Goal: Task Accomplishment & Management: Complete application form

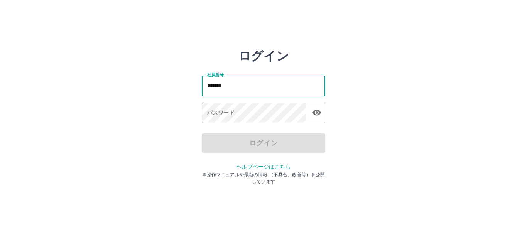
type input "*******"
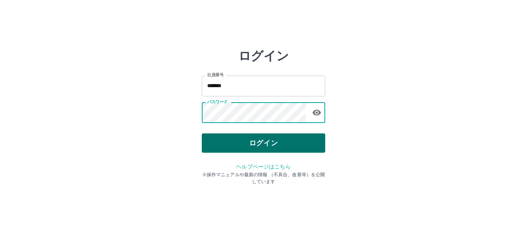
click at [249, 143] on button "ログイン" at bounding box center [263, 142] width 123 height 19
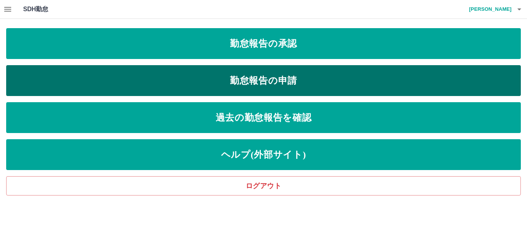
click at [260, 77] on link "勤怠報告の申請" at bounding box center [263, 80] width 515 height 31
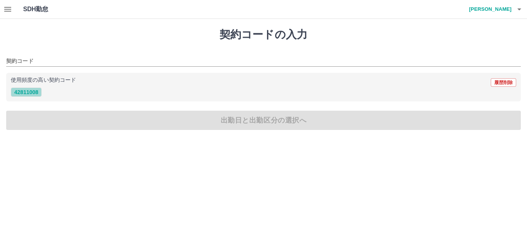
click at [19, 91] on button "42811008" at bounding box center [26, 92] width 31 height 9
type input "********"
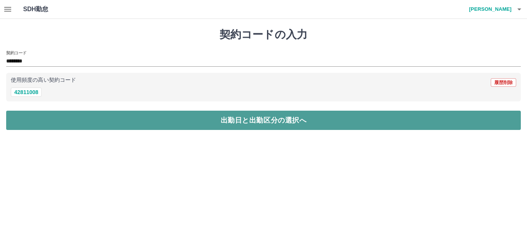
click at [39, 117] on button "出勤日と出勤区分の選択へ" at bounding box center [263, 120] width 515 height 19
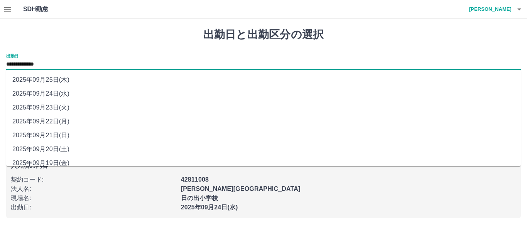
click at [56, 64] on input "**********" at bounding box center [263, 65] width 515 height 10
click at [68, 108] on li "2025年09月23日(火)" at bounding box center [263, 108] width 515 height 14
type input "**********"
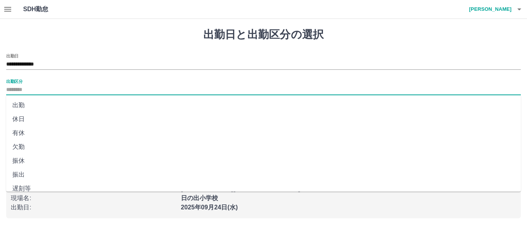
click at [34, 88] on input "出勤区分" at bounding box center [263, 90] width 515 height 10
click at [29, 118] on li "休日" at bounding box center [263, 119] width 515 height 14
type input "**"
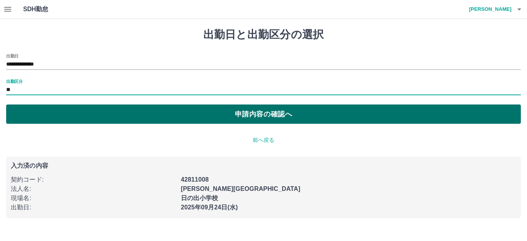
click at [80, 117] on button "申請内容の確認へ" at bounding box center [263, 114] width 515 height 19
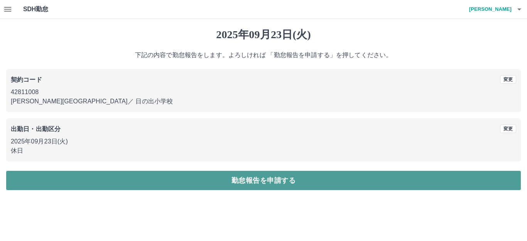
click at [192, 179] on button "勤怠報告を申請する" at bounding box center [263, 180] width 515 height 19
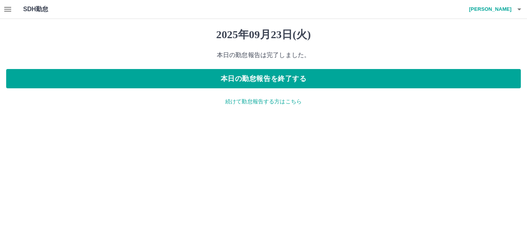
click at [249, 104] on p "続けて勤怠報告する方はこちら" at bounding box center [263, 102] width 515 height 8
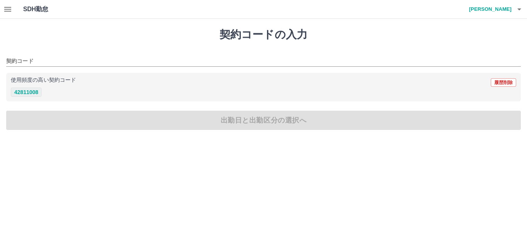
click at [32, 94] on button "42811008" at bounding box center [26, 92] width 31 height 9
type input "********"
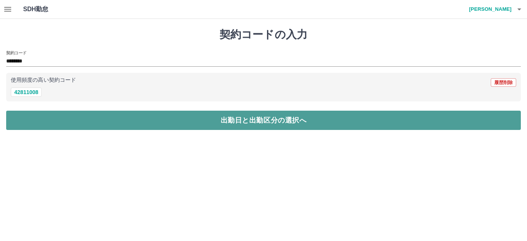
click at [33, 117] on button "出勤日と出勤区分の選択へ" at bounding box center [263, 120] width 515 height 19
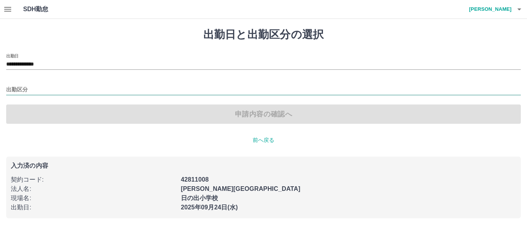
click at [31, 91] on input "出勤区分" at bounding box center [263, 90] width 515 height 10
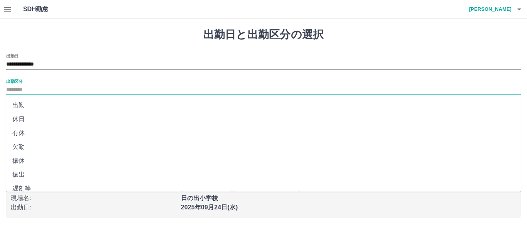
click at [31, 107] on li "出勤" at bounding box center [263, 105] width 515 height 14
type input "**"
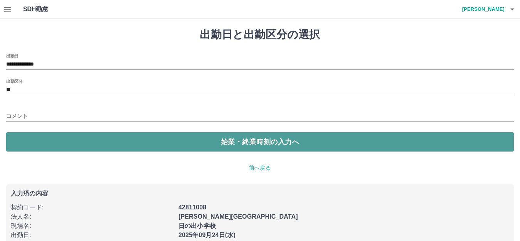
click at [42, 137] on button "始業・終業時刻の入力へ" at bounding box center [260, 141] width 508 height 19
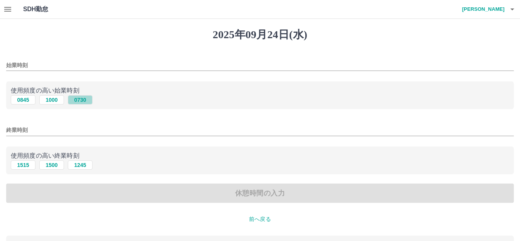
click at [81, 100] on button "0730" at bounding box center [80, 99] width 25 height 9
type input "****"
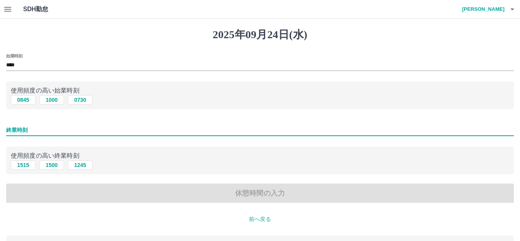
click at [42, 130] on input "終業時刻" at bounding box center [260, 130] width 508 height 11
type input "****"
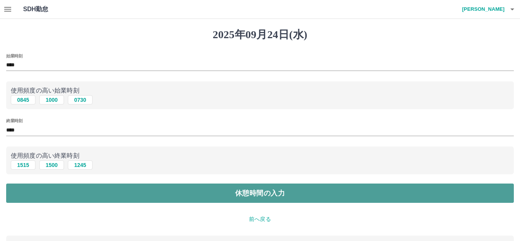
click at [98, 196] on button "休憩時間の入力" at bounding box center [260, 193] width 508 height 19
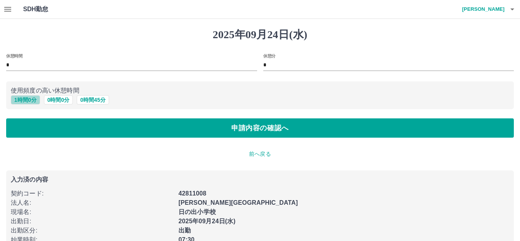
click at [20, 100] on button "1 時間 0 分" at bounding box center [25, 99] width 29 height 9
type input "*"
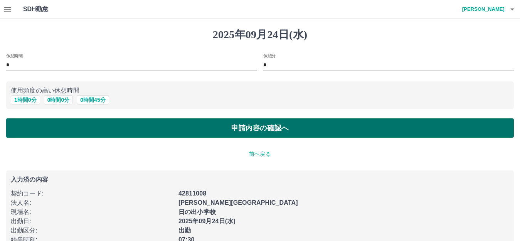
click at [78, 133] on button "申請内容の確認へ" at bounding box center [260, 127] width 508 height 19
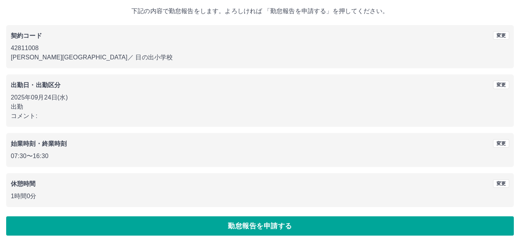
scroll to position [48, 0]
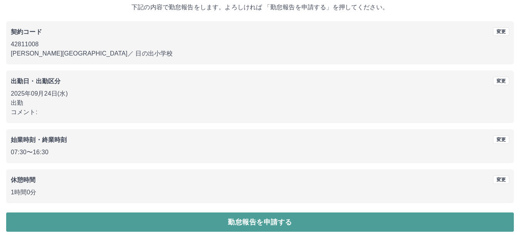
click at [159, 219] on button "勤怠報告を申請する" at bounding box center [260, 222] width 508 height 19
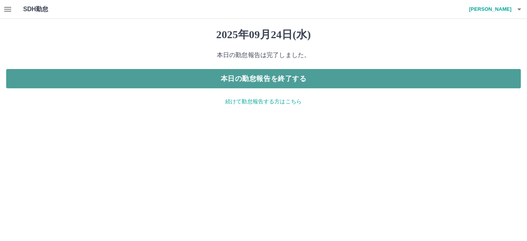
click at [231, 77] on button "本日の勤怠報告を終了する" at bounding box center [263, 78] width 515 height 19
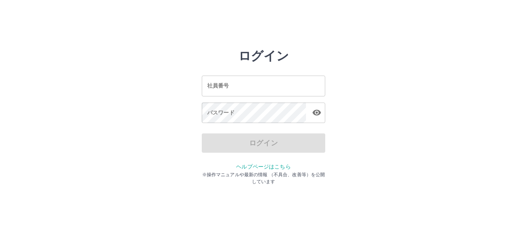
click at [235, 83] on input "社員番号" at bounding box center [263, 86] width 123 height 20
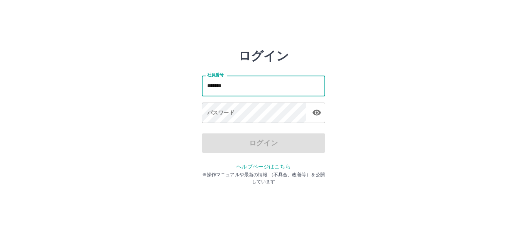
type input "*******"
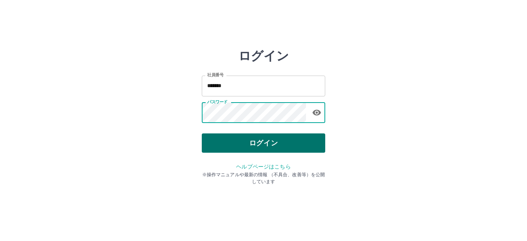
click at [240, 138] on button "ログイン" at bounding box center [263, 142] width 123 height 19
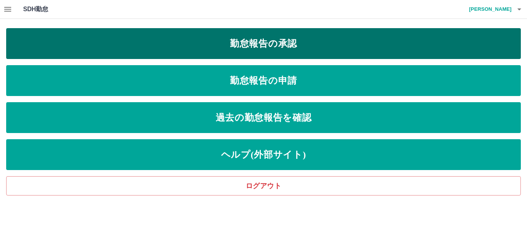
click at [233, 46] on link "勤怠報告の承認" at bounding box center [263, 43] width 515 height 31
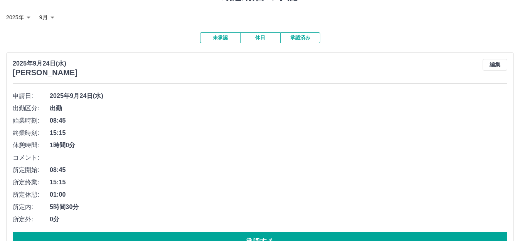
scroll to position [77, 0]
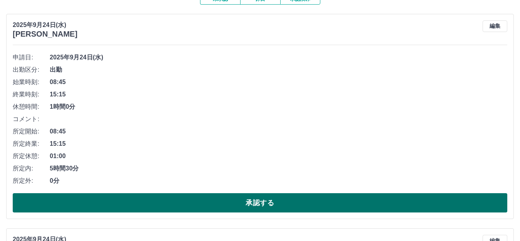
click at [122, 202] on button "承認する" at bounding box center [260, 202] width 495 height 19
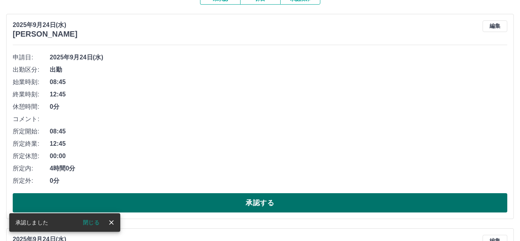
click at [122, 202] on button "承認する" at bounding box center [260, 202] width 495 height 19
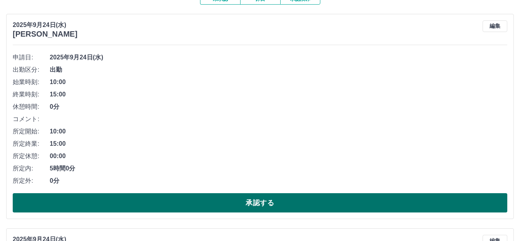
click at [144, 200] on button "承認する" at bounding box center [260, 202] width 495 height 19
click at [144, 201] on button "承認する" at bounding box center [260, 202] width 495 height 19
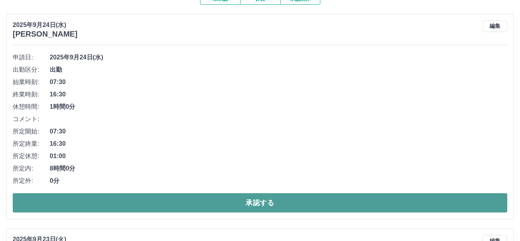
click at [133, 204] on button "承認する" at bounding box center [260, 202] width 495 height 19
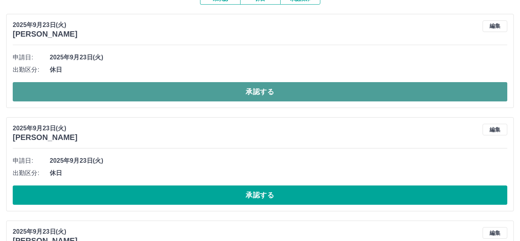
click at [86, 90] on button "承認する" at bounding box center [260, 91] width 495 height 19
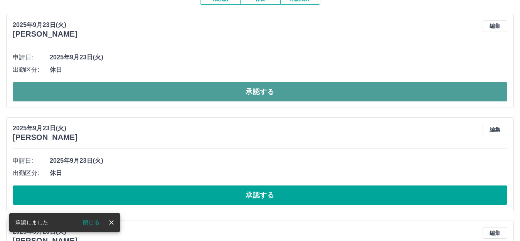
click at [86, 91] on button "承認する" at bounding box center [260, 91] width 495 height 19
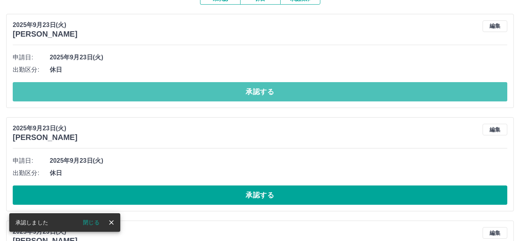
click at [86, 91] on button "承認する" at bounding box center [260, 91] width 495 height 19
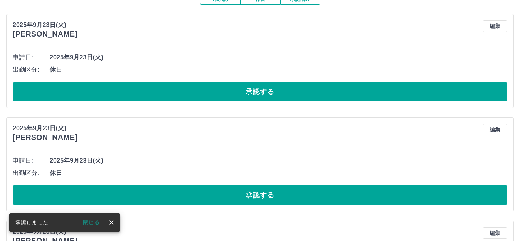
click at [86, 91] on button "承認する" at bounding box center [260, 91] width 495 height 19
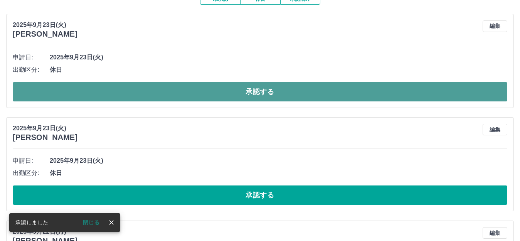
click at [86, 91] on button "承認する" at bounding box center [260, 91] width 495 height 19
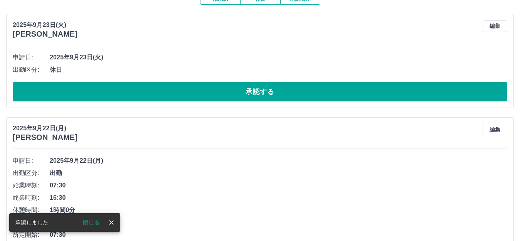
click at [86, 91] on button "承認する" at bounding box center [260, 91] width 495 height 19
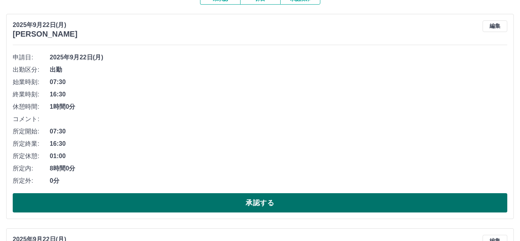
click at [136, 204] on button "承認する" at bounding box center [260, 202] width 495 height 19
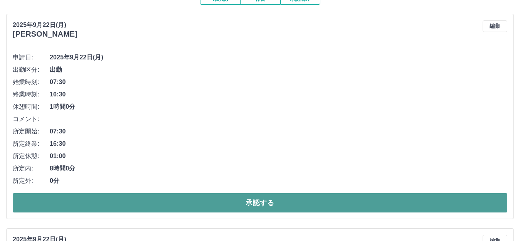
click at [136, 204] on button "承認する" at bounding box center [260, 202] width 495 height 19
click at [149, 203] on button "承認する" at bounding box center [260, 202] width 495 height 19
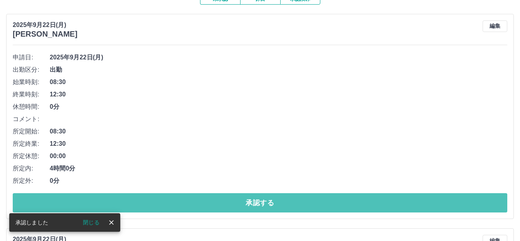
click at [149, 203] on button "承認する" at bounding box center [260, 202] width 495 height 19
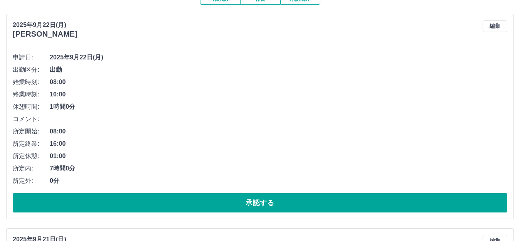
click at [149, 203] on button "承認する" at bounding box center [260, 202] width 495 height 19
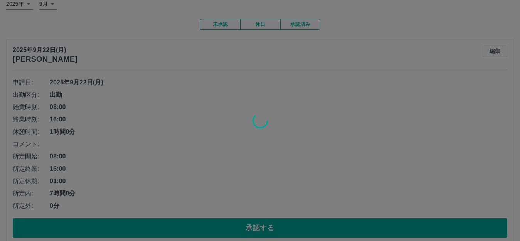
scroll to position [39, 0]
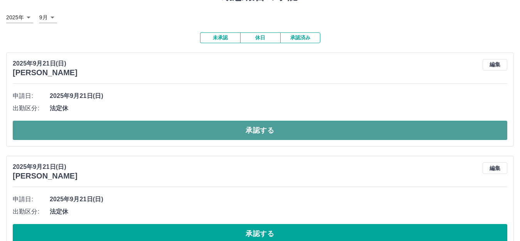
click at [121, 126] on button "承認する" at bounding box center [260, 130] width 495 height 19
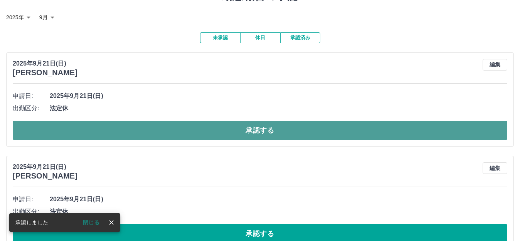
click at [174, 131] on button "承認する" at bounding box center [260, 130] width 495 height 19
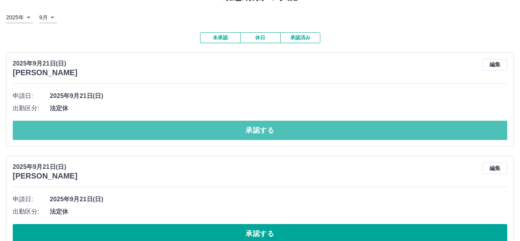
click at [174, 131] on button "承認する" at bounding box center [260, 130] width 495 height 19
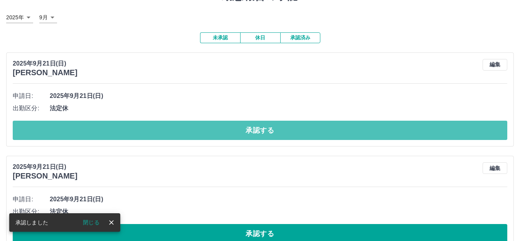
click at [174, 131] on button "承認する" at bounding box center [260, 130] width 495 height 19
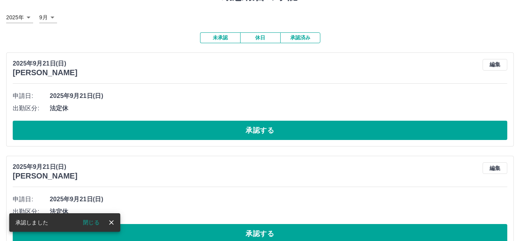
click at [174, 131] on button "承認する" at bounding box center [260, 130] width 495 height 19
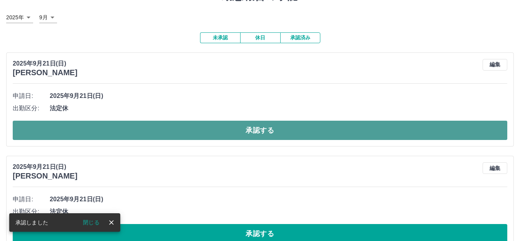
click at [173, 133] on button "承認する" at bounding box center [260, 130] width 495 height 19
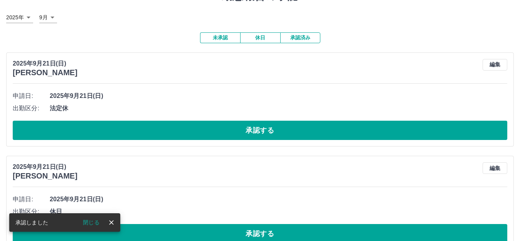
click at [173, 133] on button "承認する" at bounding box center [260, 130] width 495 height 19
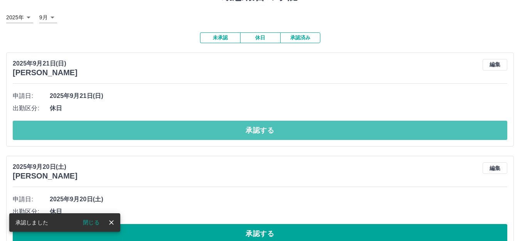
click at [173, 133] on button "承認する" at bounding box center [260, 130] width 495 height 19
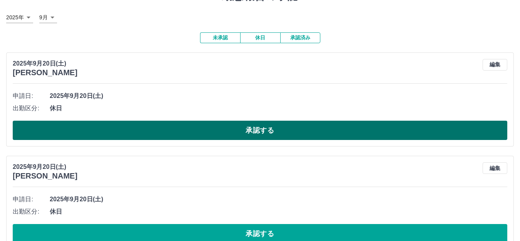
click at [175, 133] on button "承認する" at bounding box center [260, 130] width 495 height 19
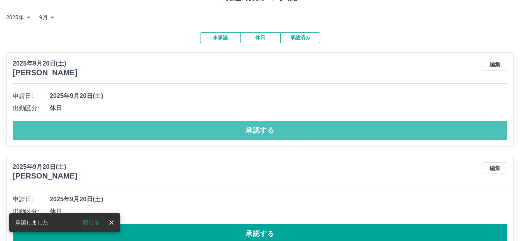
click at [175, 133] on button "承認する" at bounding box center [260, 130] width 495 height 19
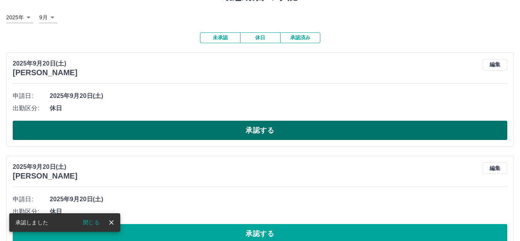
click at [144, 132] on button "承認する" at bounding box center [260, 130] width 495 height 19
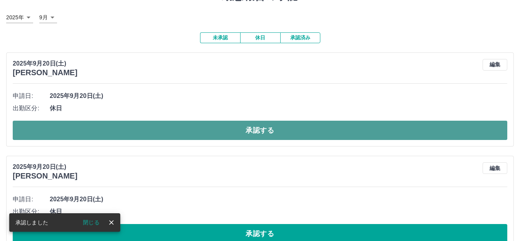
click at [120, 133] on button "承認する" at bounding box center [260, 130] width 495 height 19
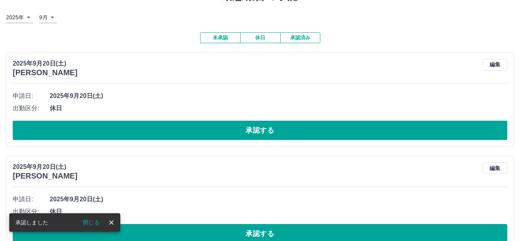
click at [122, 132] on button "承認する" at bounding box center [260, 130] width 495 height 19
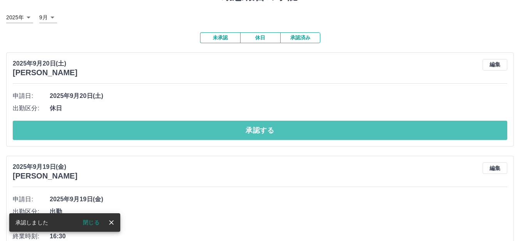
click at [130, 127] on button "承認する" at bounding box center [260, 130] width 495 height 19
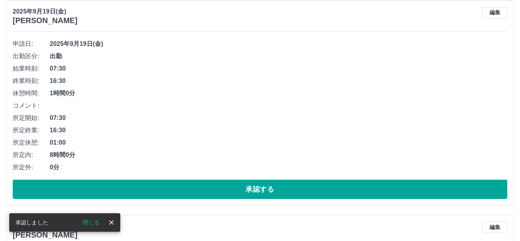
scroll to position [77, 0]
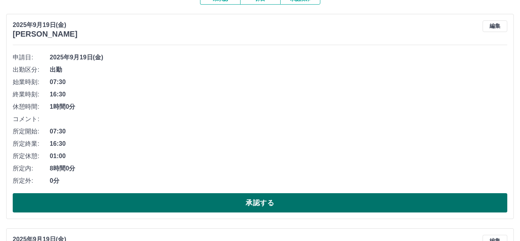
click at [123, 202] on button "承認する" at bounding box center [260, 202] width 495 height 19
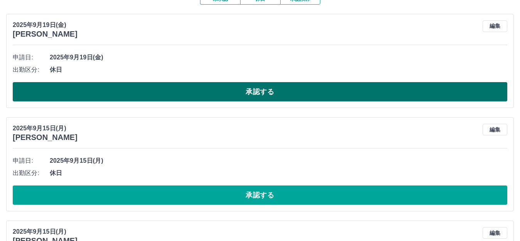
click at [70, 91] on button "承認する" at bounding box center [260, 91] width 495 height 19
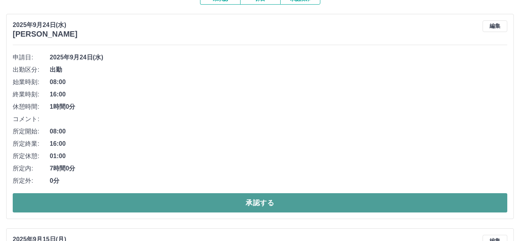
click at [102, 202] on button "承認する" at bounding box center [260, 202] width 495 height 19
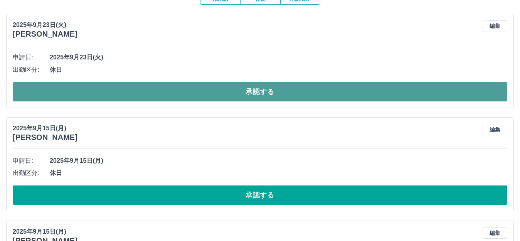
click at [125, 97] on button "承認する" at bounding box center [260, 91] width 495 height 19
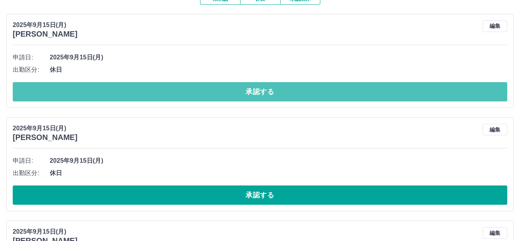
click at [125, 97] on button "承認する" at bounding box center [260, 91] width 495 height 19
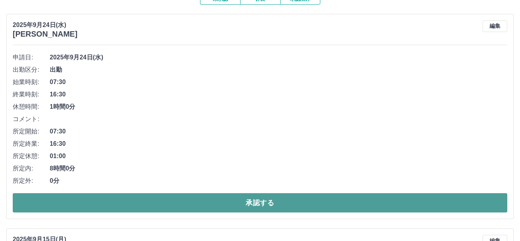
click at [121, 201] on button "承認する" at bounding box center [260, 202] width 495 height 19
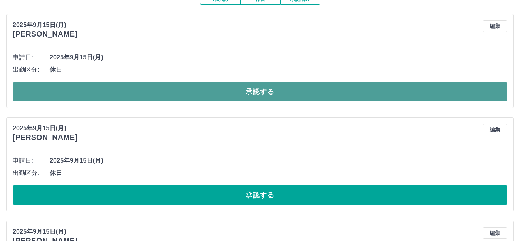
click at [149, 98] on button "承認する" at bounding box center [260, 91] width 495 height 19
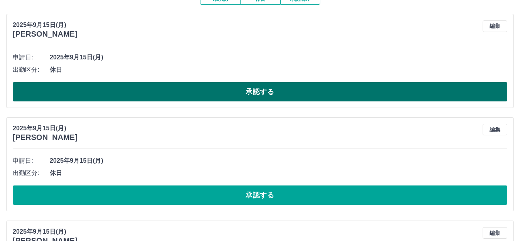
click at [149, 97] on button "承認する" at bounding box center [260, 91] width 495 height 19
click at [130, 96] on button "承認する" at bounding box center [260, 91] width 495 height 19
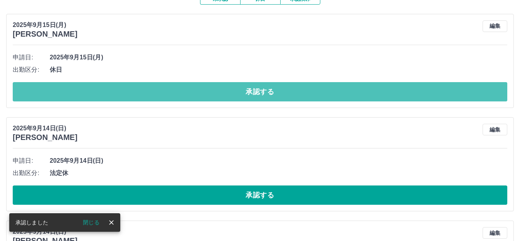
click at [130, 96] on button "承認する" at bounding box center [260, 91] width 495 height 19
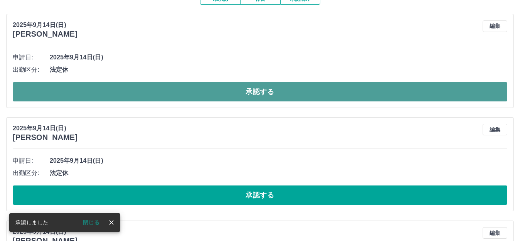
click at [134, 96] on button "承認する" at bounding box center [260, 91] width 495 height 19
click at [135, 95] on button "承認する" at bounding box center [260, 91] width 495 height 19
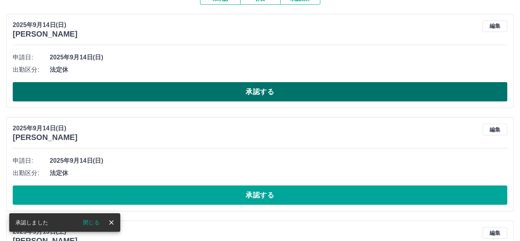
click at [135, 96] on button "承認する" at bounding box center [260, 91] width 495 height 19
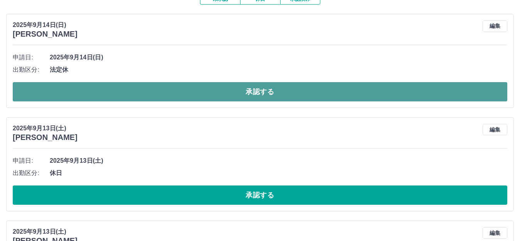
click at [127, 92] on button "承認する" at bounding box center [260, 91] width 495 height 19
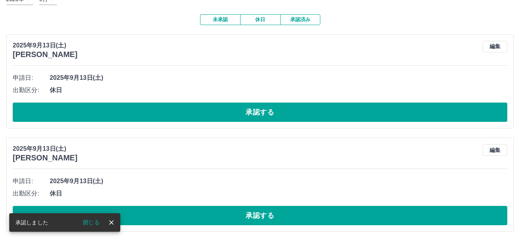
scroll to position [57, 0]
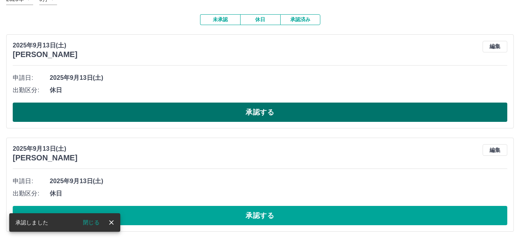
click at [122, 110] on button "承認する" at bounding box center [260, 112] width 495 height 19
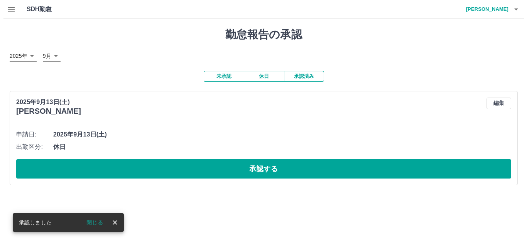
scroll to position [0, 0]
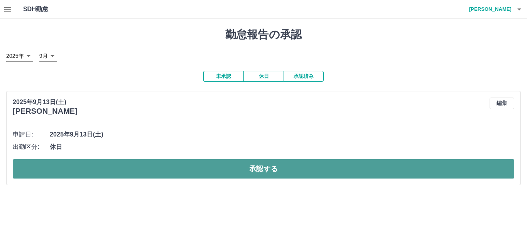
click at [99, 170] on button "承認する" at bounding box center [264, 168] width 502 height 19
